Goal: Check status: Check status

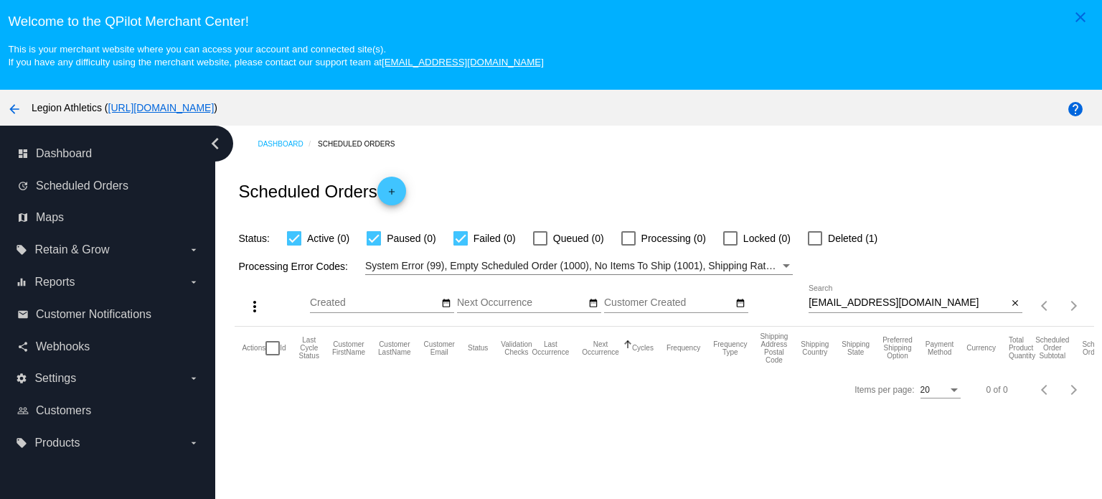
click at [915, 296] on div "[EMAIL_ADDRESS][DOMAIN_NAME] Search" at bounding box center [907, 299] width 199 height 28
click at [912, 303] on input "[EMAIL_ADDRESS][DOMAIN_NAME]" at bounding box center [907, 302] width 199 height 11
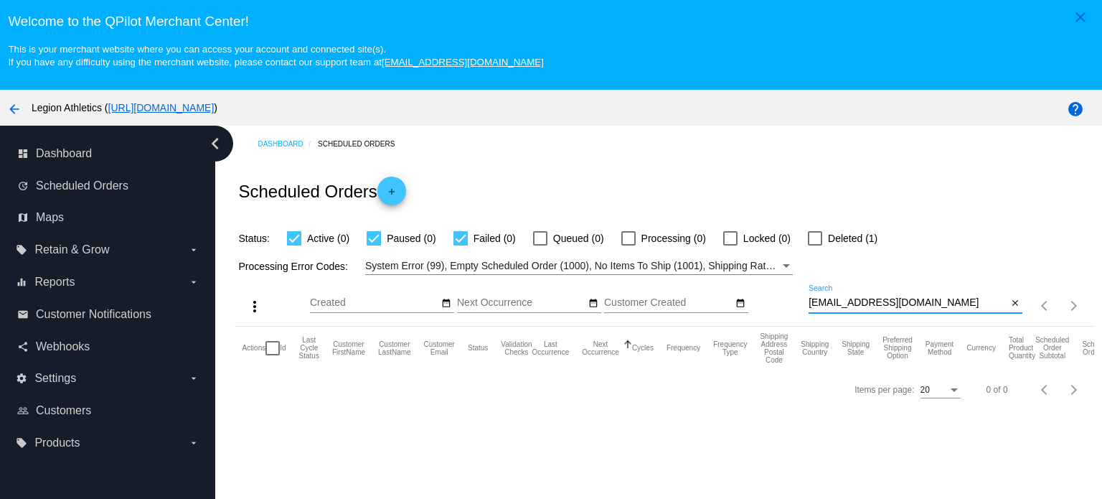
click at [912, 303] on input "[EMAIL_ADDRESS][DOMAIN_NAME]" at bounding box center [907, 302] width 199 height 11
paste input "[EMAIL_ADDRESS]"
type input "[EMAIL_ADDRESS][DOMAIN_NAME]"
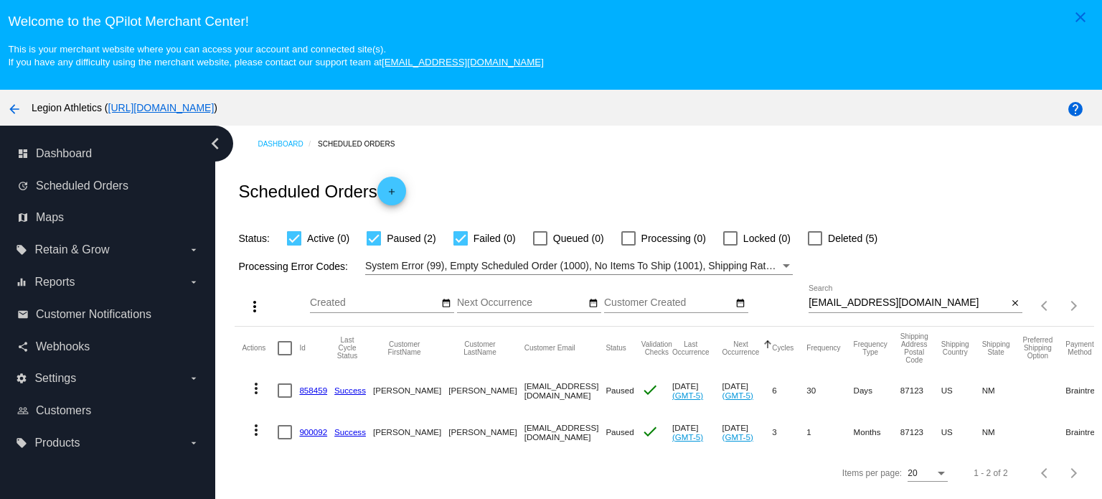
click at [304, 392] on link "858459" at bounding box center [313, 389] width 28 height 9
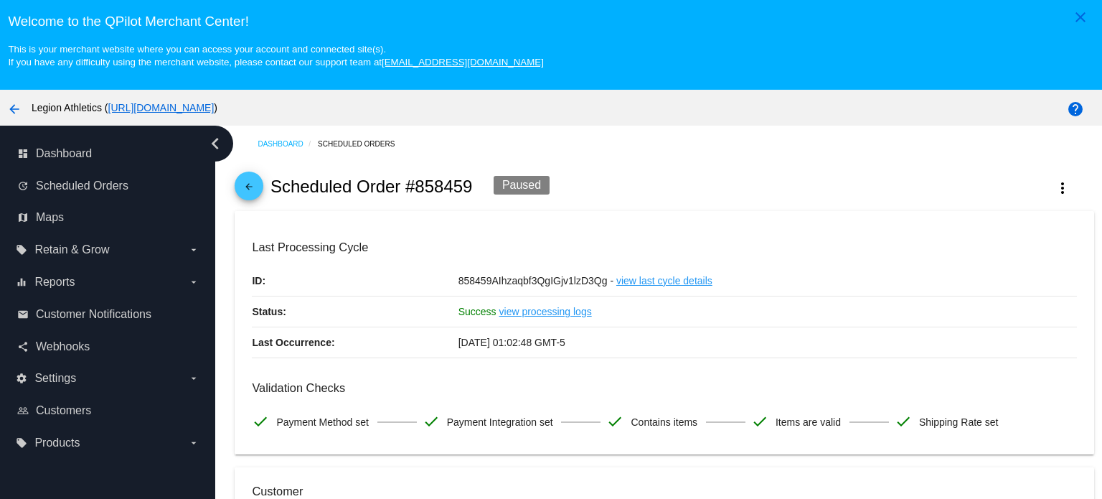
click at [250, 183] on mat-icon "arrow_back" at bounding box center [248, 189] width 17 height 17
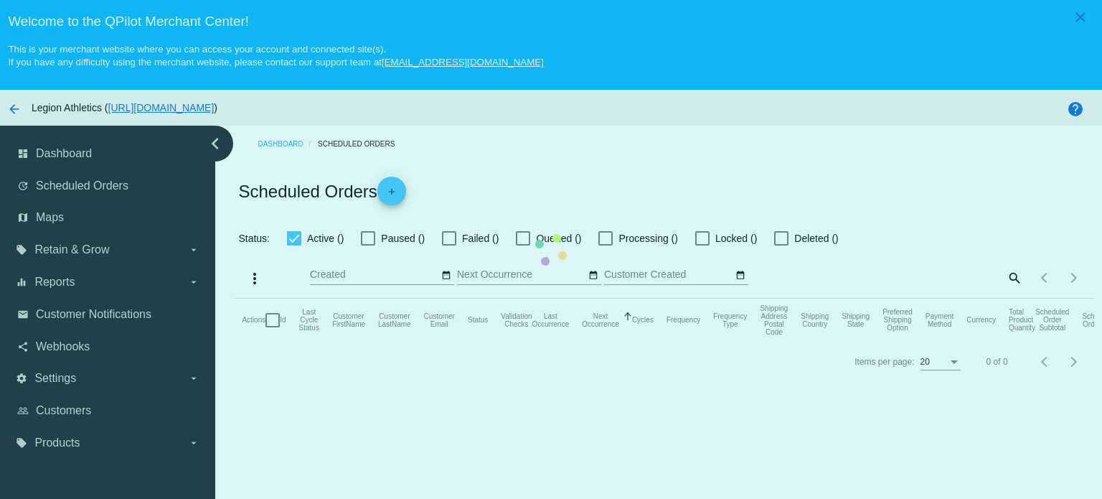
checkbox input "true"
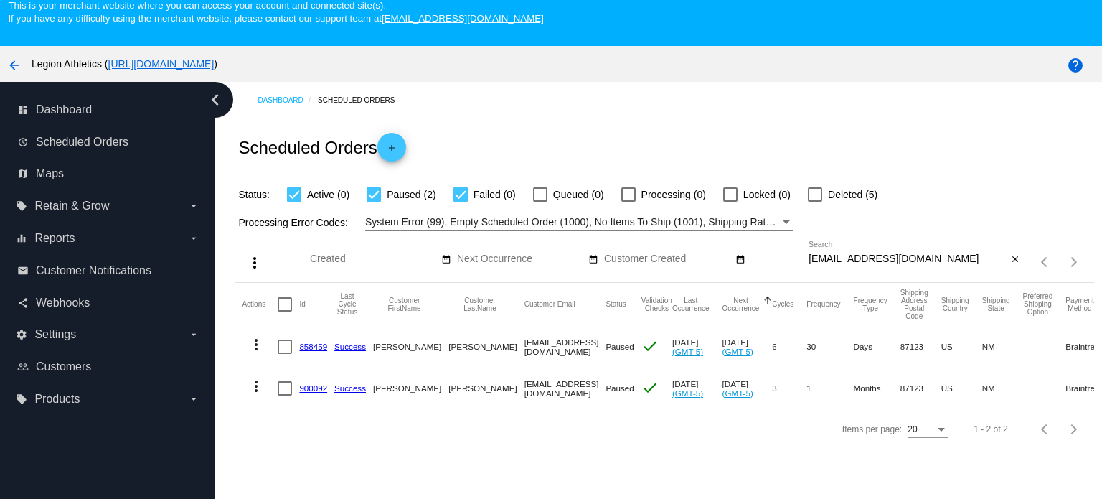
scroll to position [72, 0]
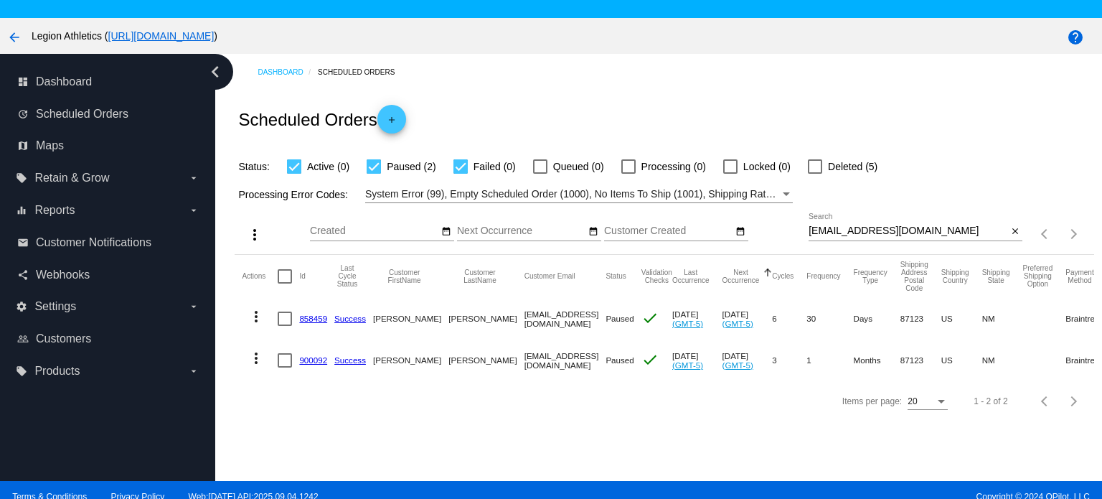
click at [311, 359] on link "900092" at bounding box center [313, 359] width 28 height 9
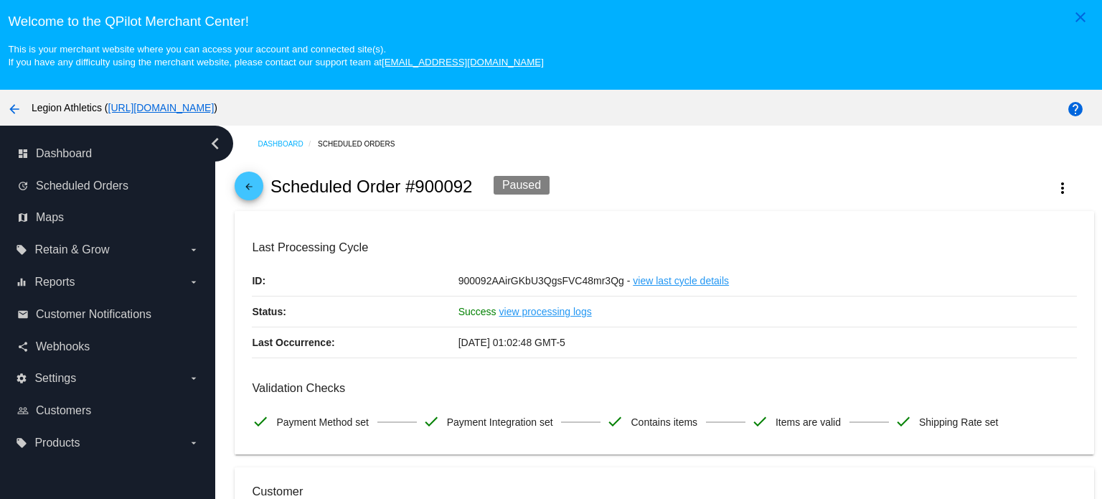
click at [251, 186] on mat-icon "arrow_back" at bounding box center [248, 189] width 17 height 17
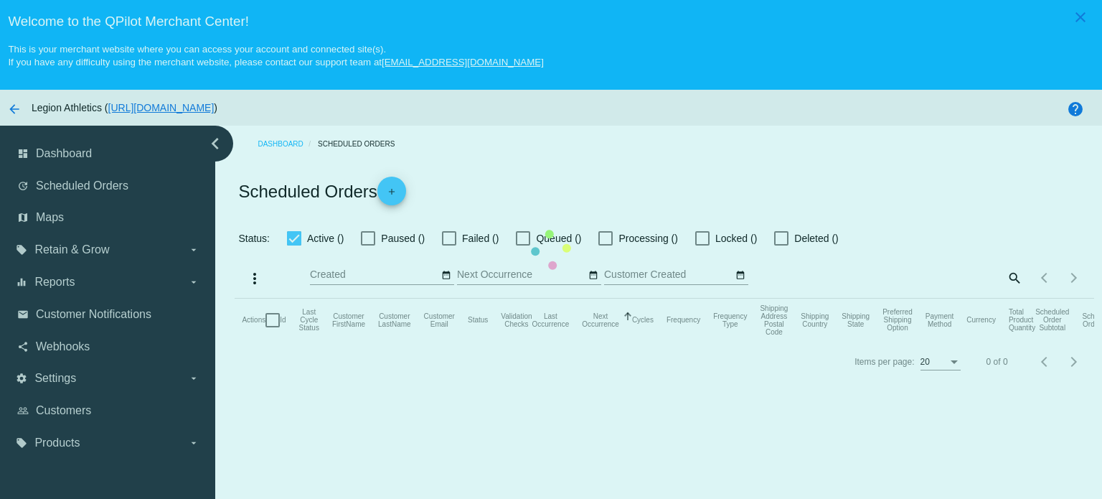
checkbox input "true"
